Goal: Task Accomplishment & Management: Use online tool/utility

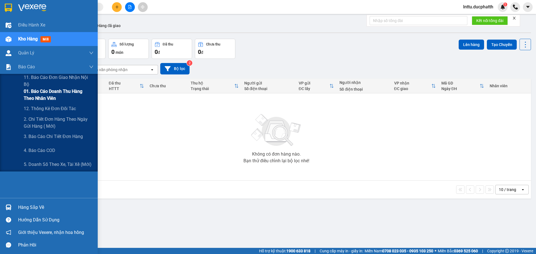
click at [46, 98] on span "01. Báo cáo doanh thu hàng theo nhân viên" at bounding box center [59, 95] width 70 height 14
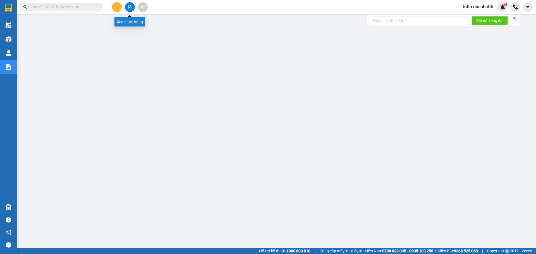
click at [131, 6] on icon "file-add" at bounding box center [129, 7] width 3 height 4
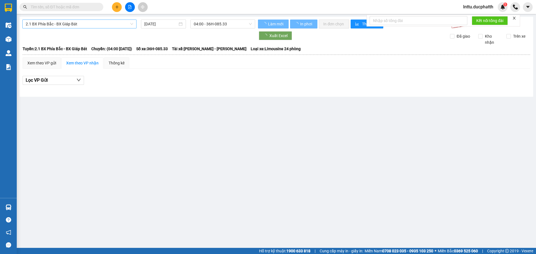
click at [84, 24] on span "2.1 BX Phía Bắc - BX Giáp Bát" at bounding box center [79, 24] width 107 height 8
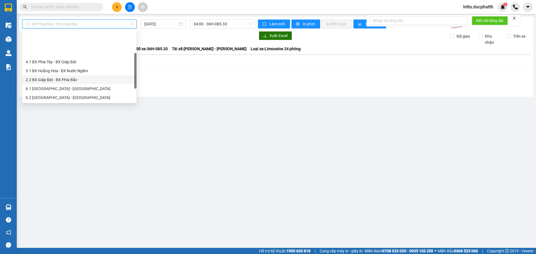
scroll to position [28, 0]
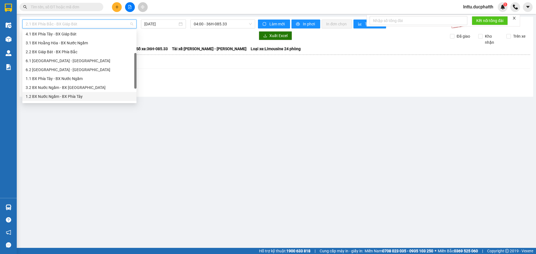
click at [78, 95] on div "1.2 BX Nước Ngầm - BX Phía Tây" at bounding box center [79, 96] width 107 height 6
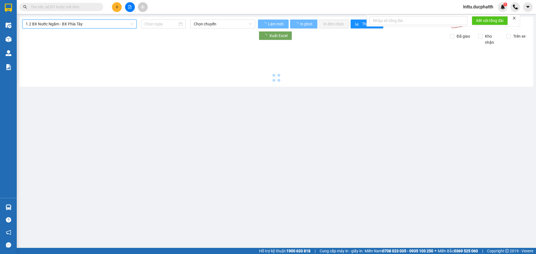
type input "[DATE]"
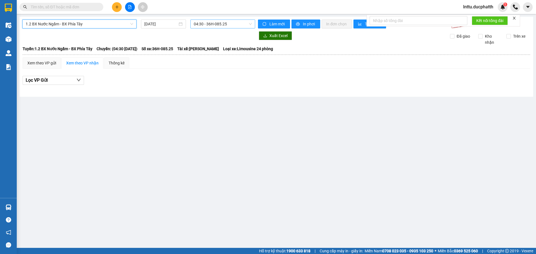
click at [212, 24] on span "04:30 - 36H-085.25" at bounding box center [223, 24] width 58 height 8
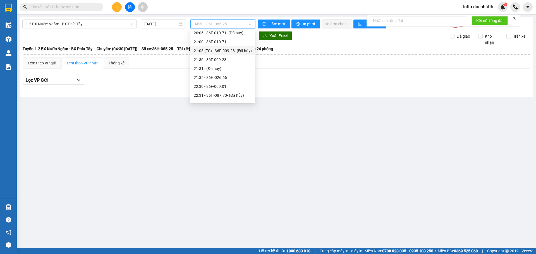
scroll to position [295, 0]
click at [207, 73] on div "22:30 - 36F-009.01" at bounding box center [223, 71] width 58 height 6
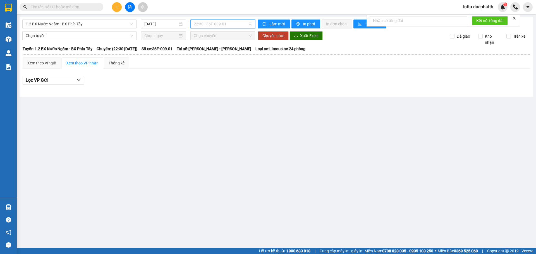
click at [223, 25] on span "22:30 - 36F-009.01" at bounding box center [223, 24] width 58 height 8
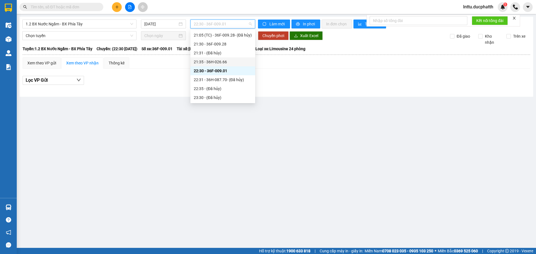
click at [218, 65] on div "21:35 - 36H-026.66" at bounding box center [223, 62] width 58 height 6
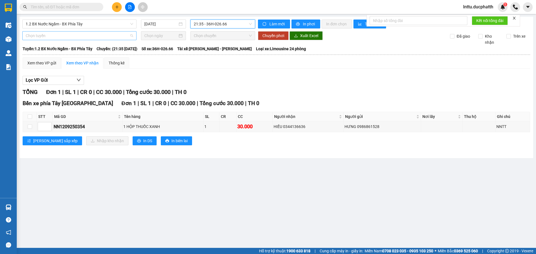
click at [70, 36] on span "Chọn tuyến" at bounding box center [79, 36] width 107 height 8
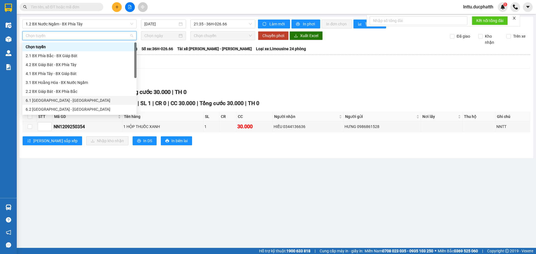
scroll to position [45, 0]
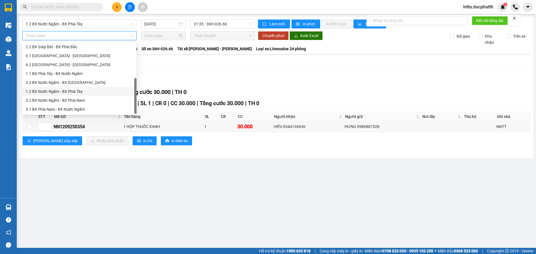
click at [61, 90] on div "1.2 BX Nước Ngầm - BX Phía Tây" at bounding box center [79, 91] width 107 height 6
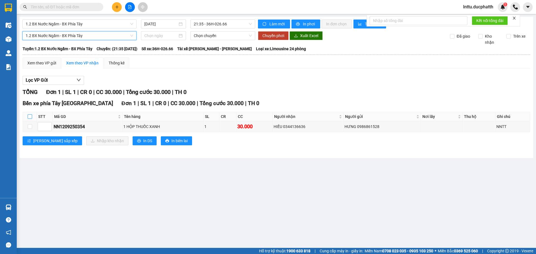
click at [29, 117] on input "checkbox" at bounding box center [30, 116] width 4 height 4
checkbox input "true"
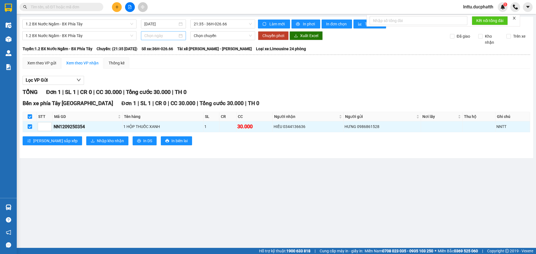
click at [159, 39] on input at bounding box center [160, 36] width 33 height 6
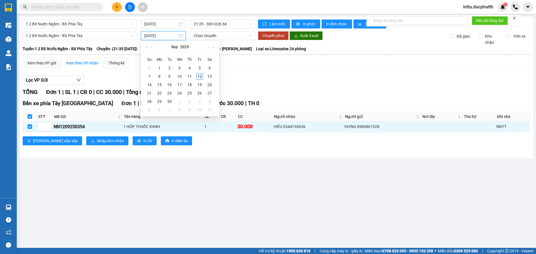
type input "[DATE]"
click at [198, 79] on div "12" at bounding box center [199, 76] width 7 height 7
type input "[DATE]"
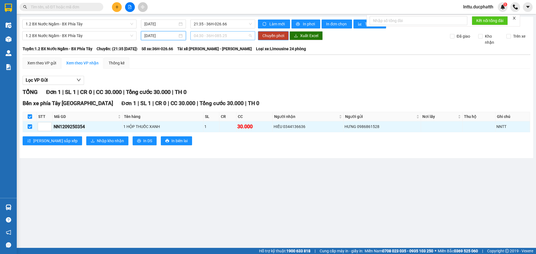
click at [201, 35] on span "04:30 - 36H-085.25" at bounding box center [223, 36] width 58 height 8
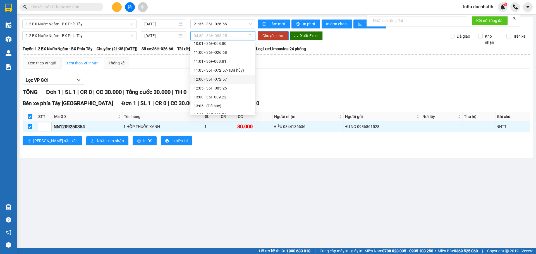
scroll to position [295, 0]
click at [213, 83] on div "22:30 - 36F-009.01" at bounding box center [223, 83] width 58 height 6
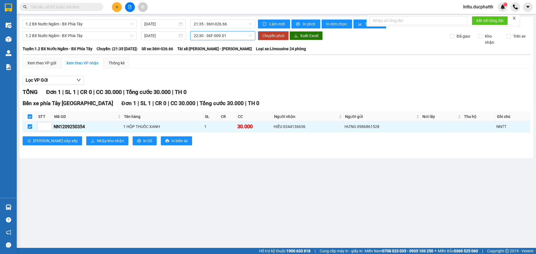
click at [275, 32] on button "Chuyển phơi" at bounding box center [273, 35] width 31 height 9
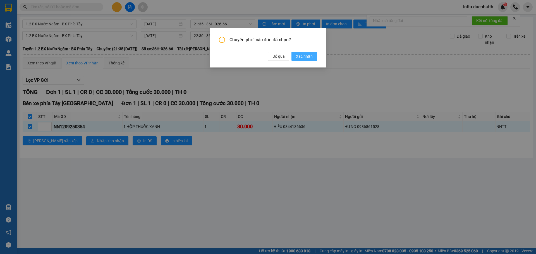
click at [301, 55] on span "Xác nhận" at bounding box center [304, 56] width 17 height 6
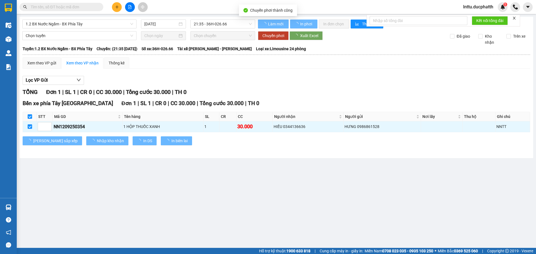
checkbox input "false"
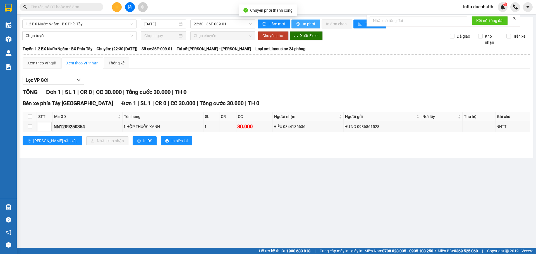
click at [310, 25] on span "In phơi" at bounding box center [309, 24] width 13 height 6
click at [341, 217] on main "1.2 BX Nước Ngầm - BX Phía Tây [DATE] 22:30 - 36F-009.01 Làm mới In phơi In đơn…" at bounding box center [268, 124] width 536 height 248
click at [477, 10] on span "lnttu.ducphatth" at bounding box center [477, 6] width 39 height 7
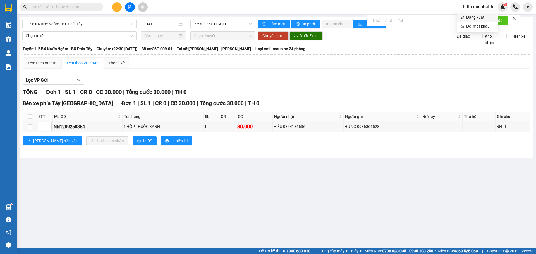
click at [464, 20] on li "Đăng xuất" at bounding box center [477, 17] width 40 height 9
